Goal: Navigation & Orientation: Find specific page/section

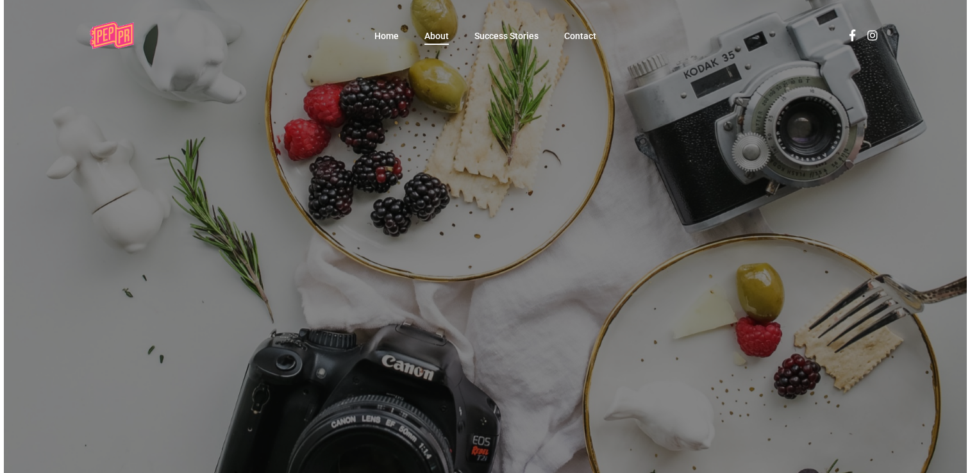
scroll to position [13, 0]
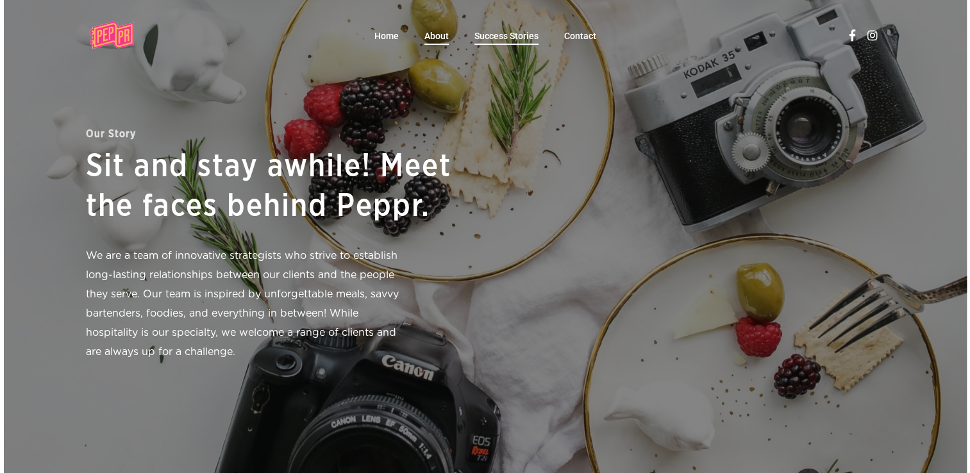
click at [512, 36] on span "Success Stories" at bounding box center [506, 36] width 64 height 10
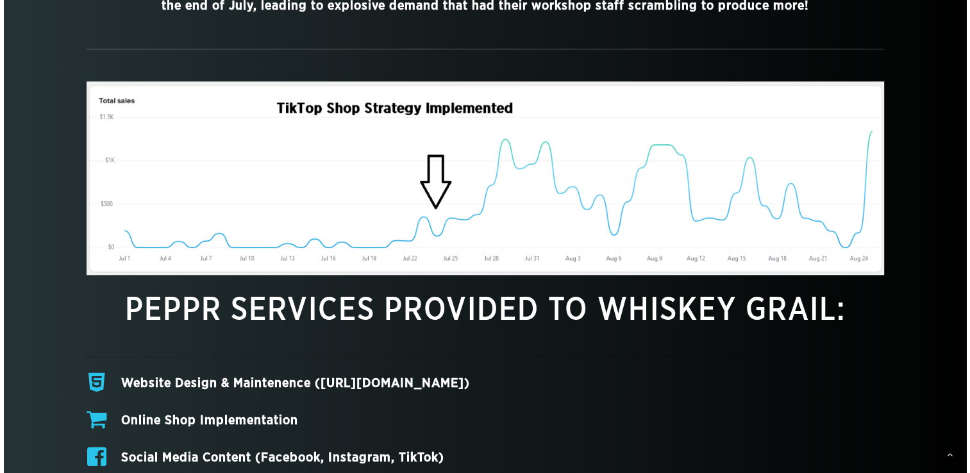
scroll to position [961, 0]
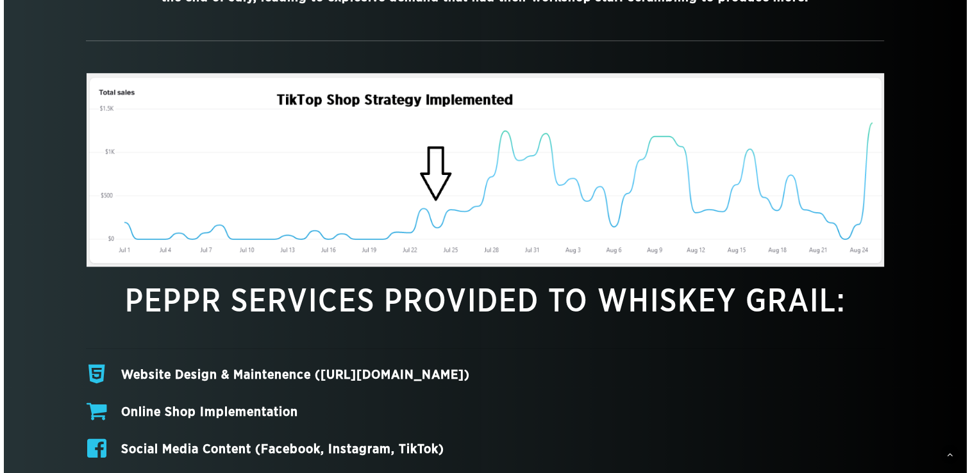
drag, startPoint x: 474, startPoint y: 376, endPoint x: 319, endPoint y: 369, distance: 155.3
click at [319, 369] on h4 "Website Design & Maintenence (https://whiskeygrail.com)" at bounding box center [502, 375] width 763 height 22
copy h4 "https://whiskeygrail.com"
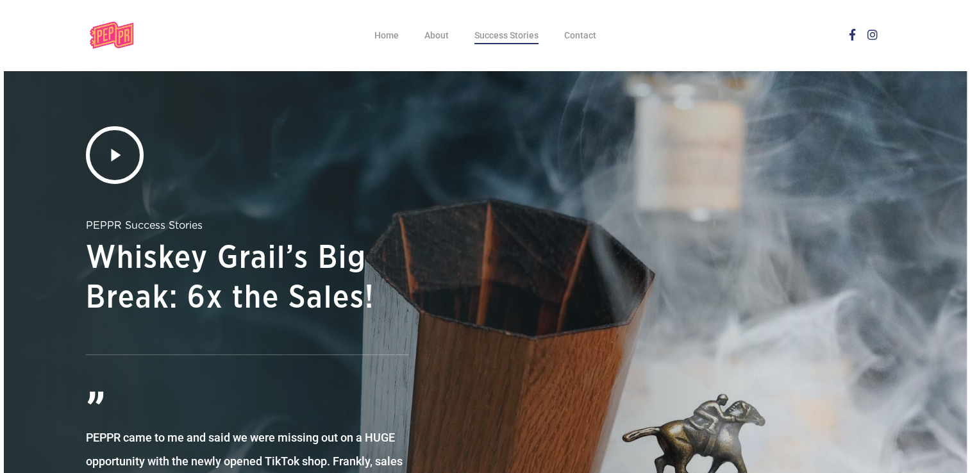
scroll to position [0, 0]
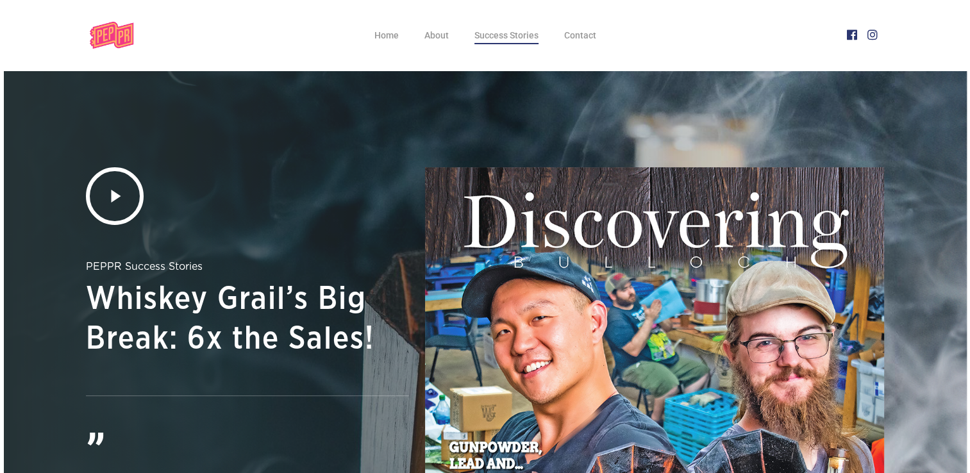
click at [854, 27] on icon at bounding box center [852, 20] width 18 height 14
